Goal: Task Accomplishment & Management: Manage account settings

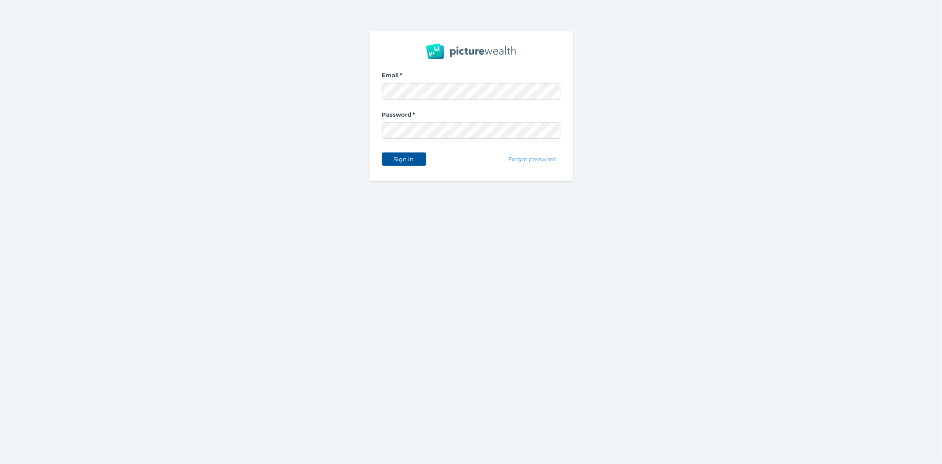
click at [399, 156] on span "Sign in" at bounding box center [404, 158] width 28 height 7
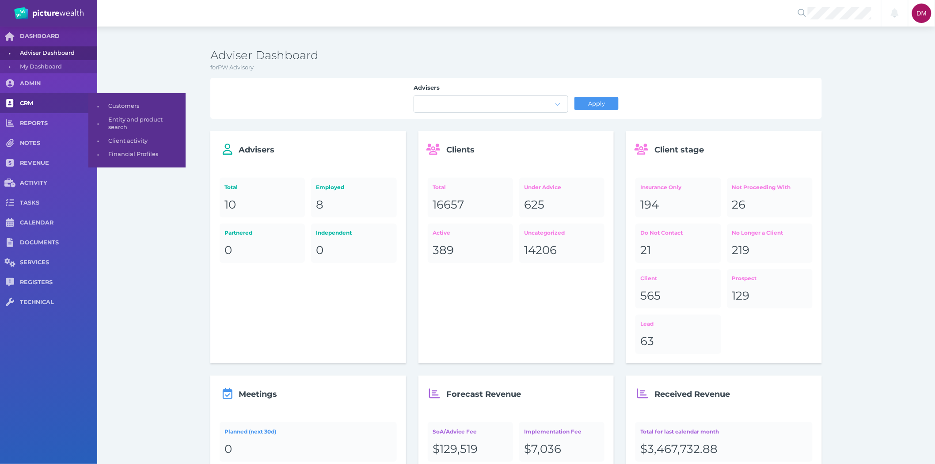
click at [24, 102] on span "CRM" at bounding box center [58, 104] width 77 height 8
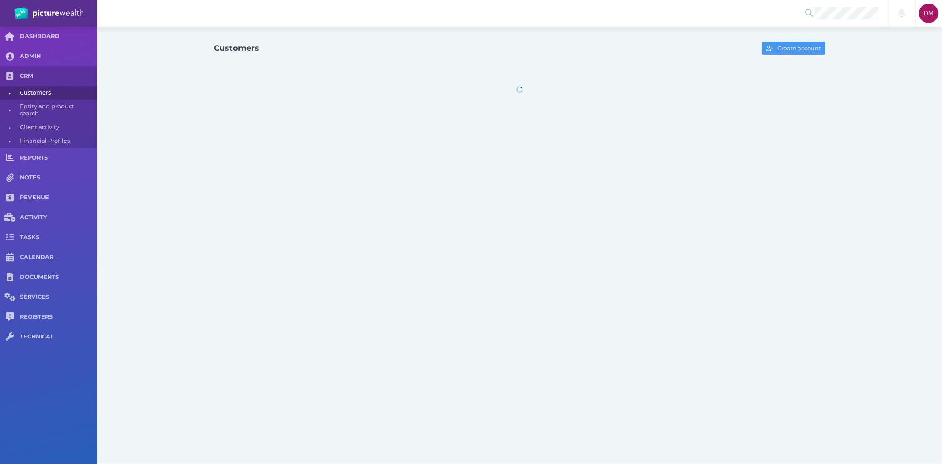
select select "25"
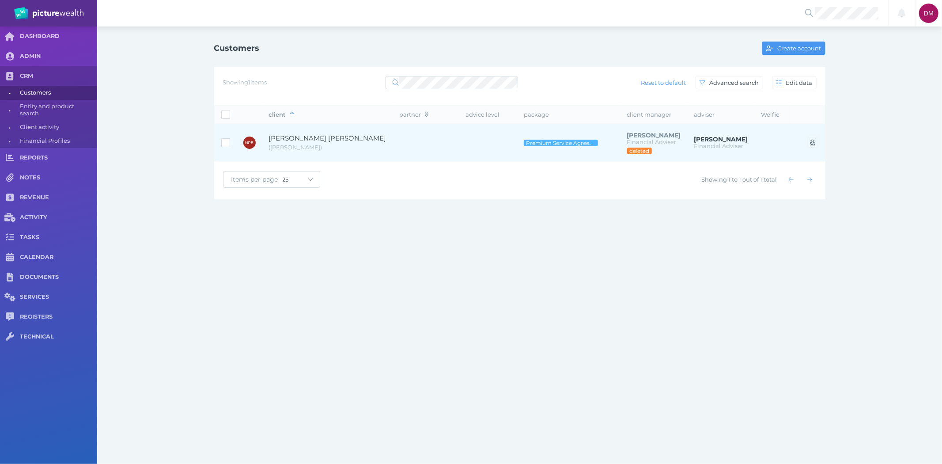
click at [286, 142] on span "[PERSON_NAME] [PERSON_NAME]" at bounding box center [328, 138] width 118 height 8
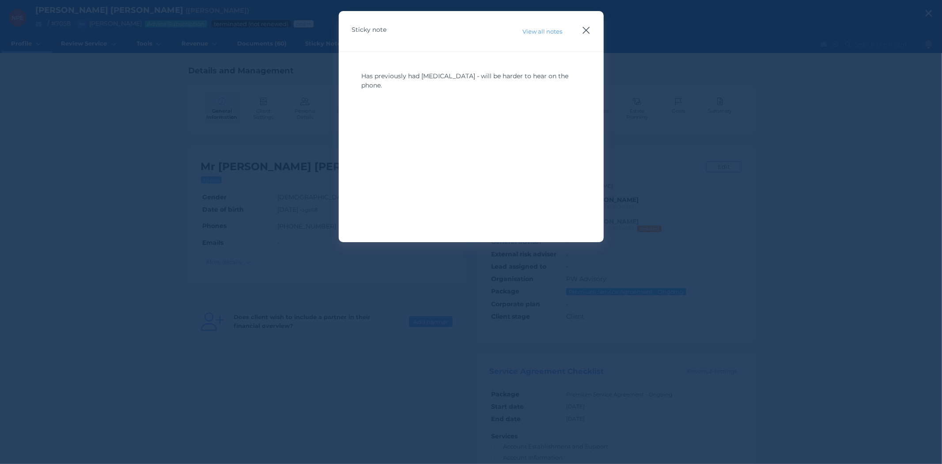
click at [588, 30] on icon "button" at bounding box center [586, 30] width 8 height 11
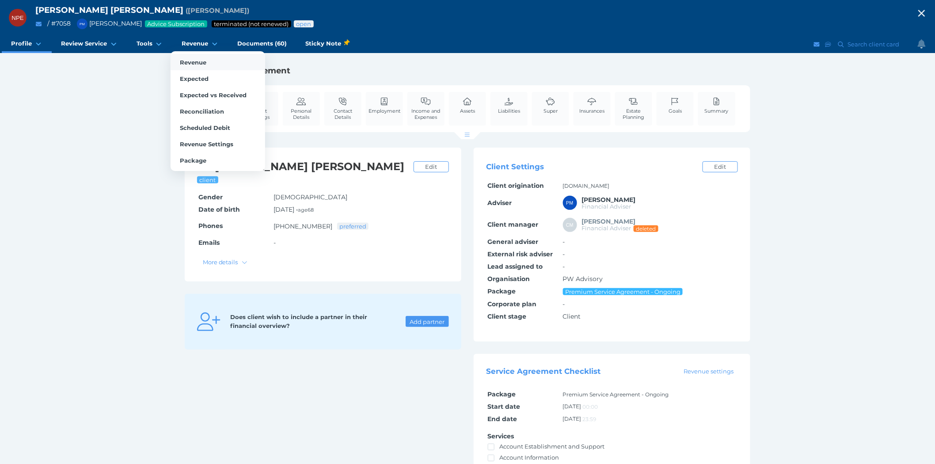
click at [187, 57] on link "Revenue" at bounding box center [218, 62] width 95 height 16
select select "25"
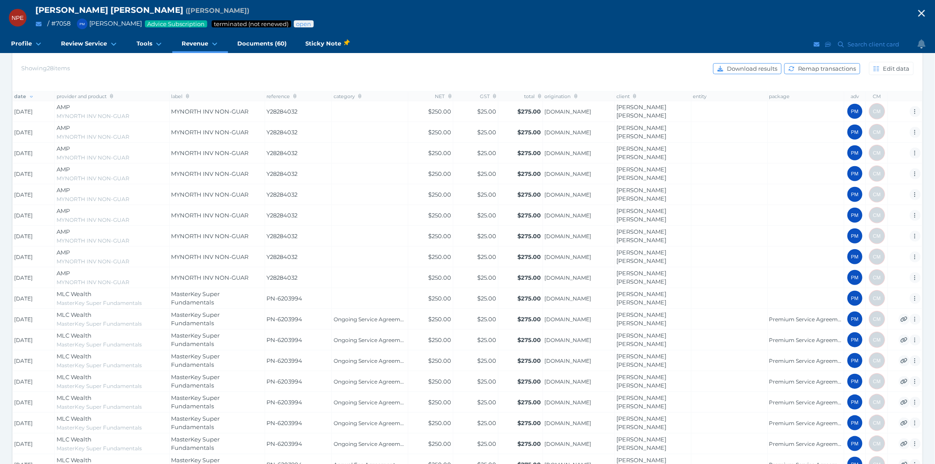
scroll to position [49, 0]
